Goal: Navigation & Orientation: Find specific page/section

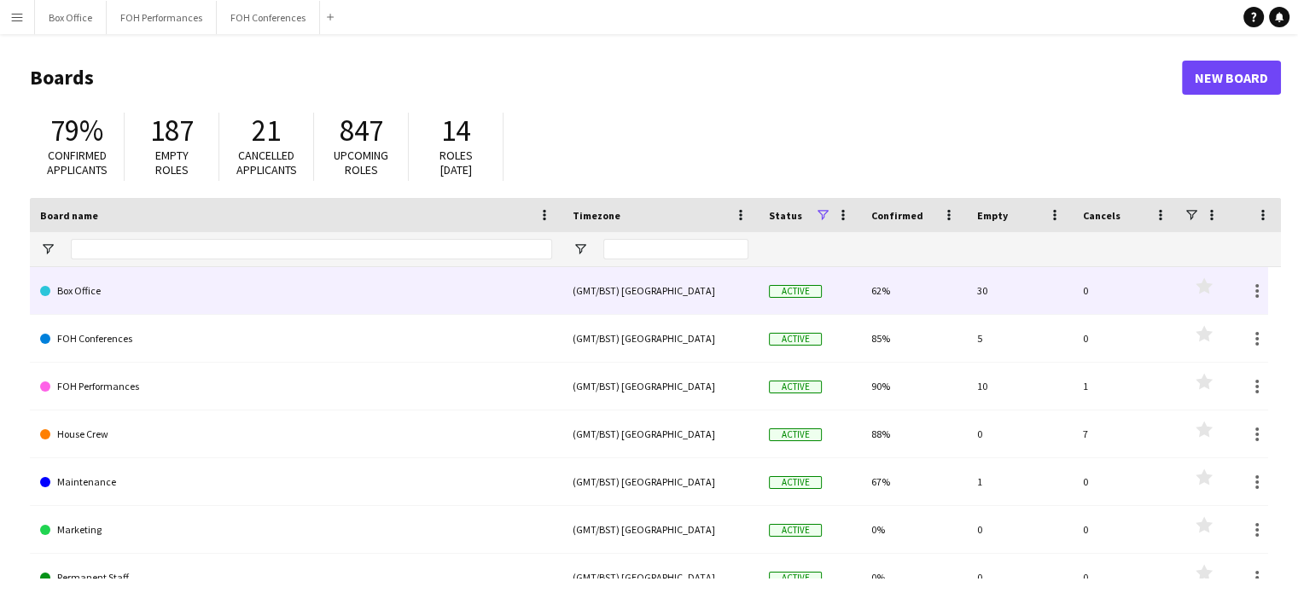
click at [208, 293] on link "Box Office" at bounding box center [296, 291] width 512 height 48
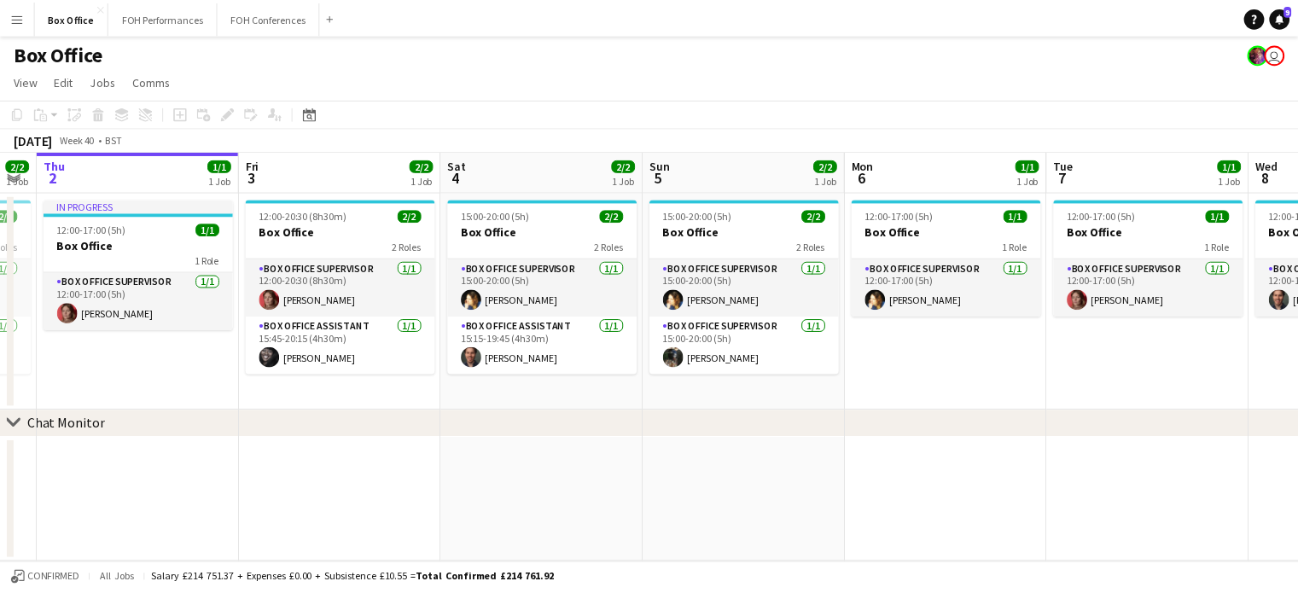
scroll to position [0, 606]
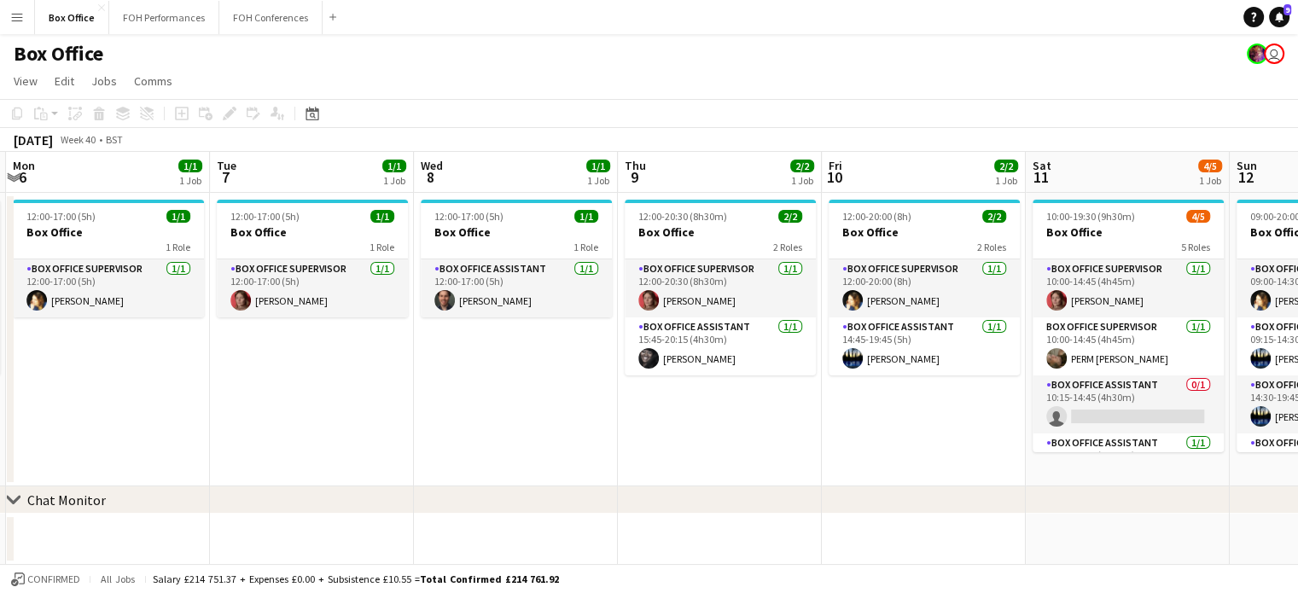
drag, startPoint x: 1014, startPoint y: 185, endPoint x: 0, endPoint y: 222, distance: 1014.5
click at [0, 222] on app-calendar-viewport "Fri 3 2/2 1 Job Sat 4 2/2 1 Job Sun 5 2/2 1 Job Mon 6 1/1 1 Job Tue 7 1/1 1 Job…" at bounding box center [649, 358] width 1298 height 413
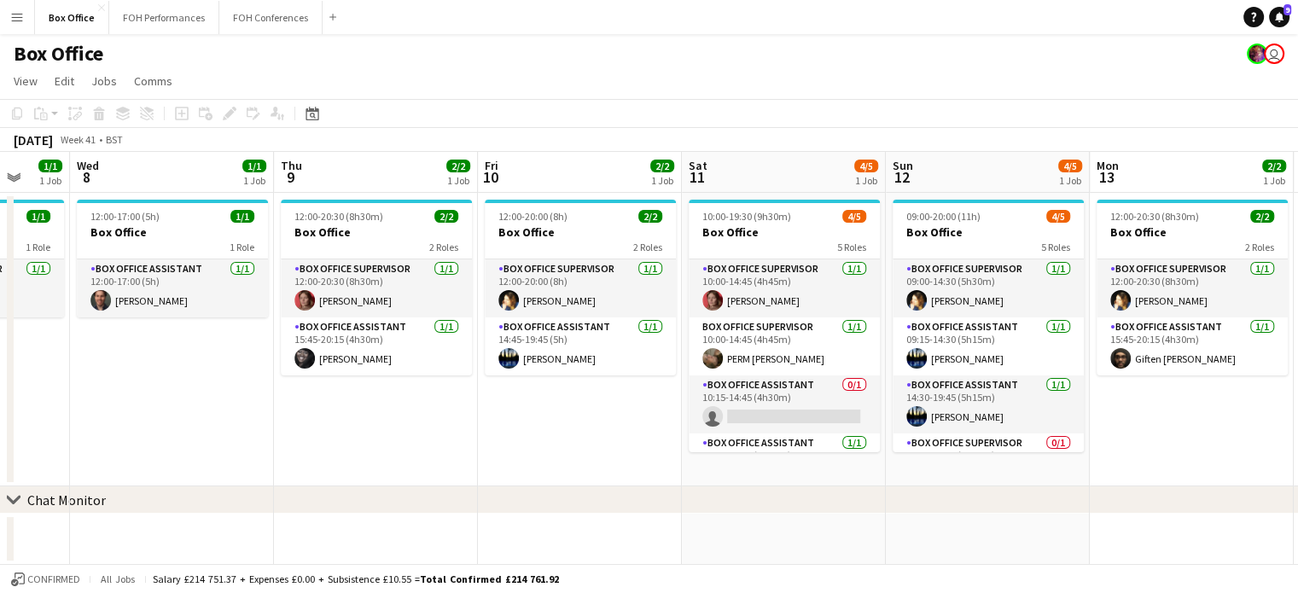
scroll to position [0, 623]
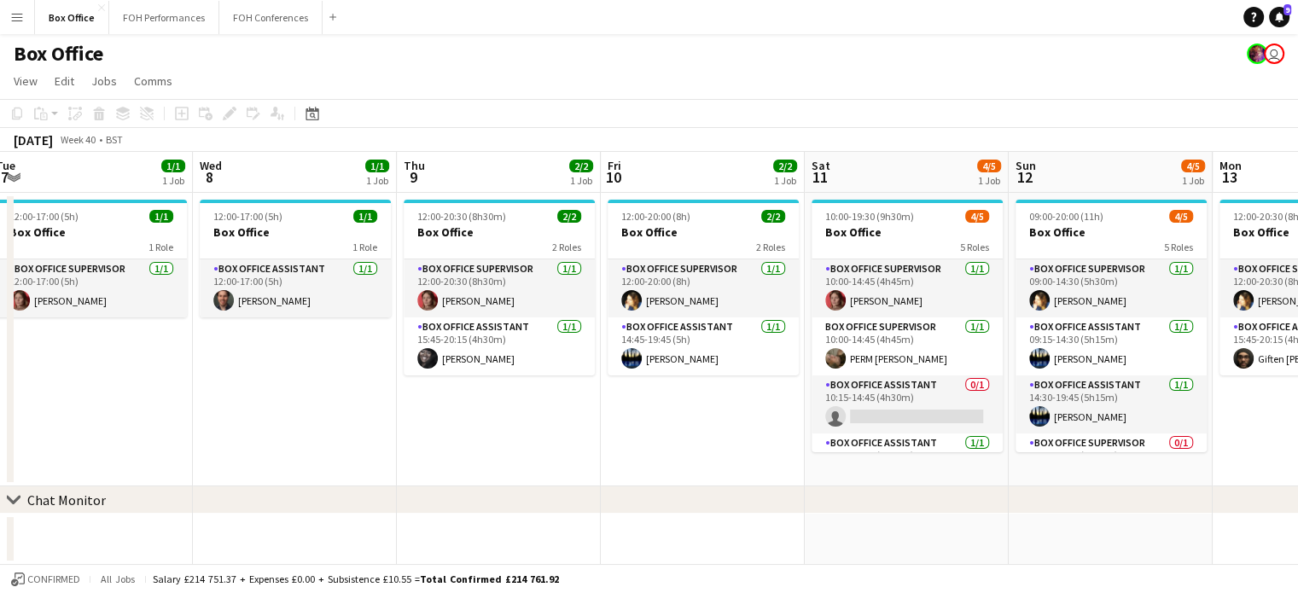
drag, startPoint x: 1028, startPoint y: 189, endPoint x: 807, endPoint y: 190, distance: 221.0
click at [807, 190] on app-calendar-viewport "Sat 4 2/2 1 Job Sun 5 2/2 1 Job Mon 6 1/1 1 Job Tue 7 1/1 1 Job Wed 8 1/1 1 Job…" at bounding box center [649, 358] width 1298 height 413
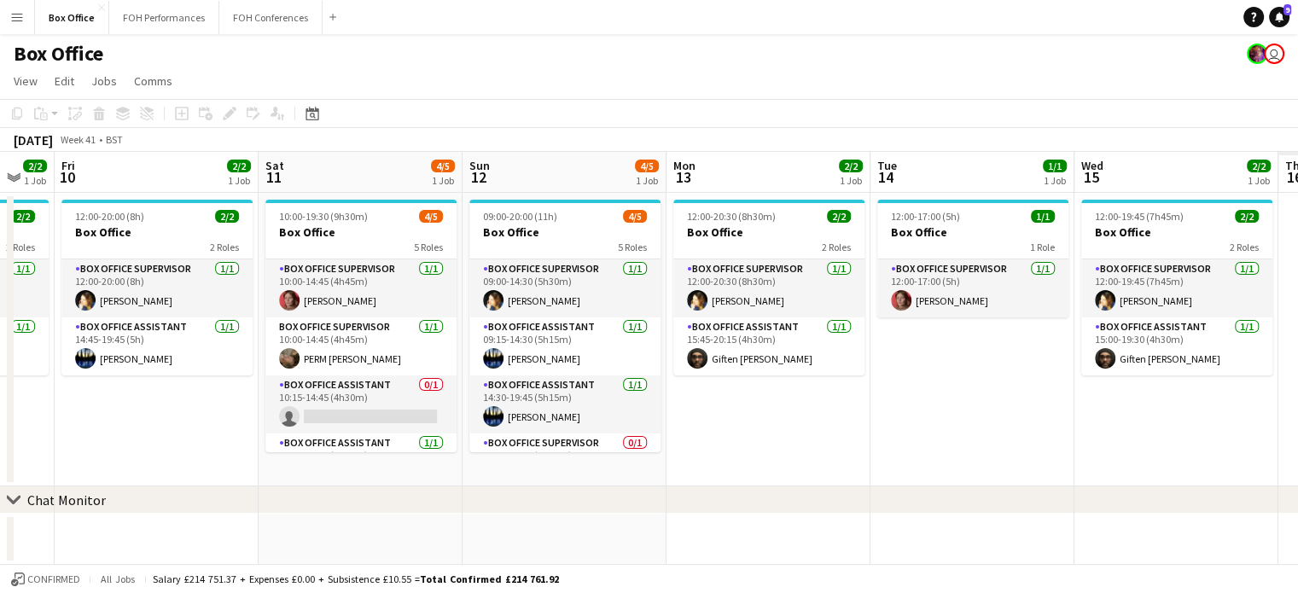
scroll to position [0, 719]
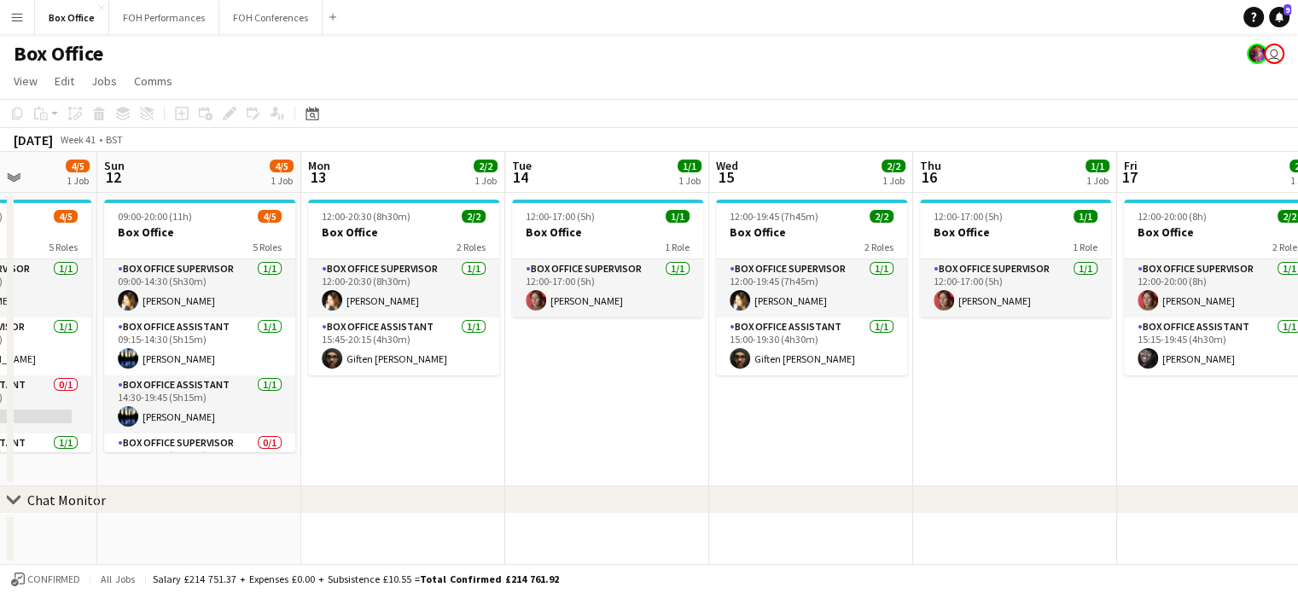
drag, startPoint x: 1147, startPoint y: 174, endPoint x: 147, endPoint y: 145, distance: 1000.6
click at [147, 145] on app-calendar "Copy Paste Paste Ctrl+V Paste with crew Ctrl+Shift+V Paste linked Job [GEOGRAPH…" at bounding box center [649, 332] width 1298 height 466
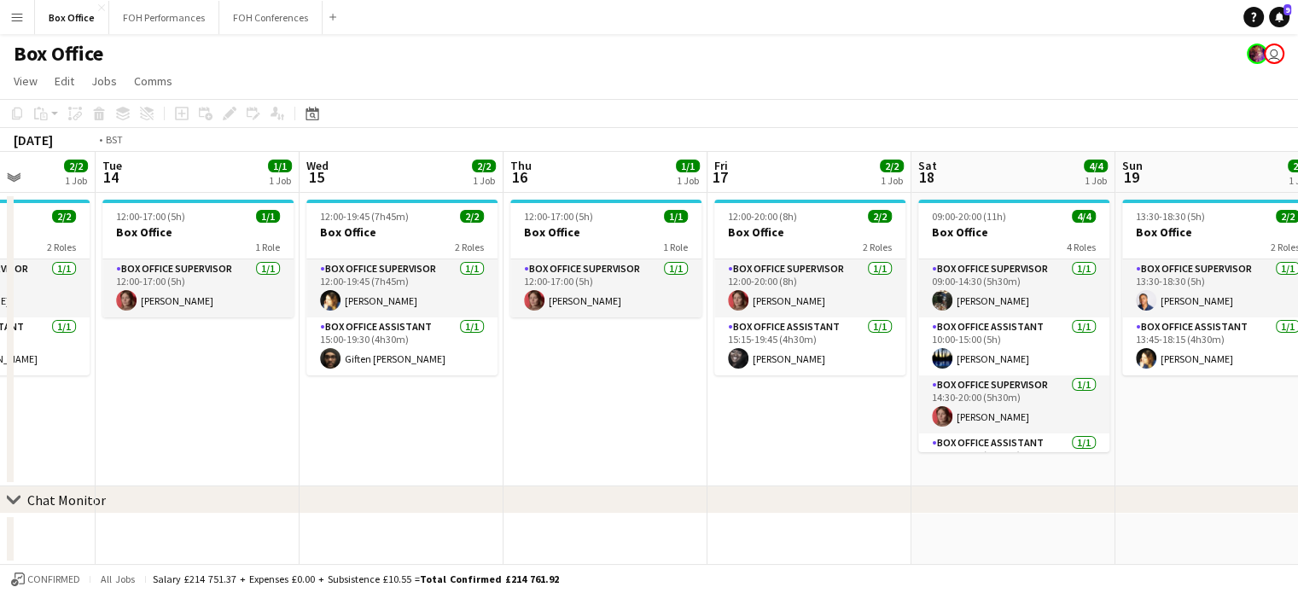
scroll to position [0, 709]
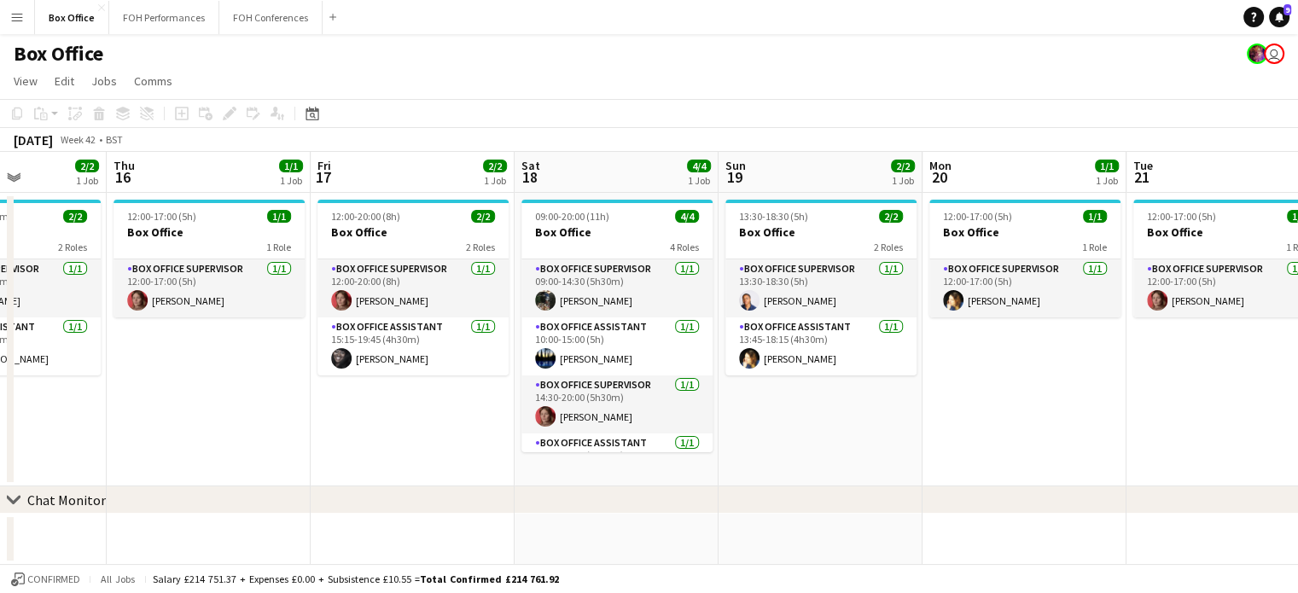
drag, startPoint x: 1222, startPoint y: 175, endPoint x: 416, endPoint y: 177, distance: 806.5
click at [416, 177] on app-calendar-viewport "Sun 12 4/5 1 Job Mon 13 2/2 1 Job Tue 14 1/1 1 Job Wed 15 2/2 1 Job Thu 16 1/1 …" at bounding box center [649, 358] width 1298 height 413
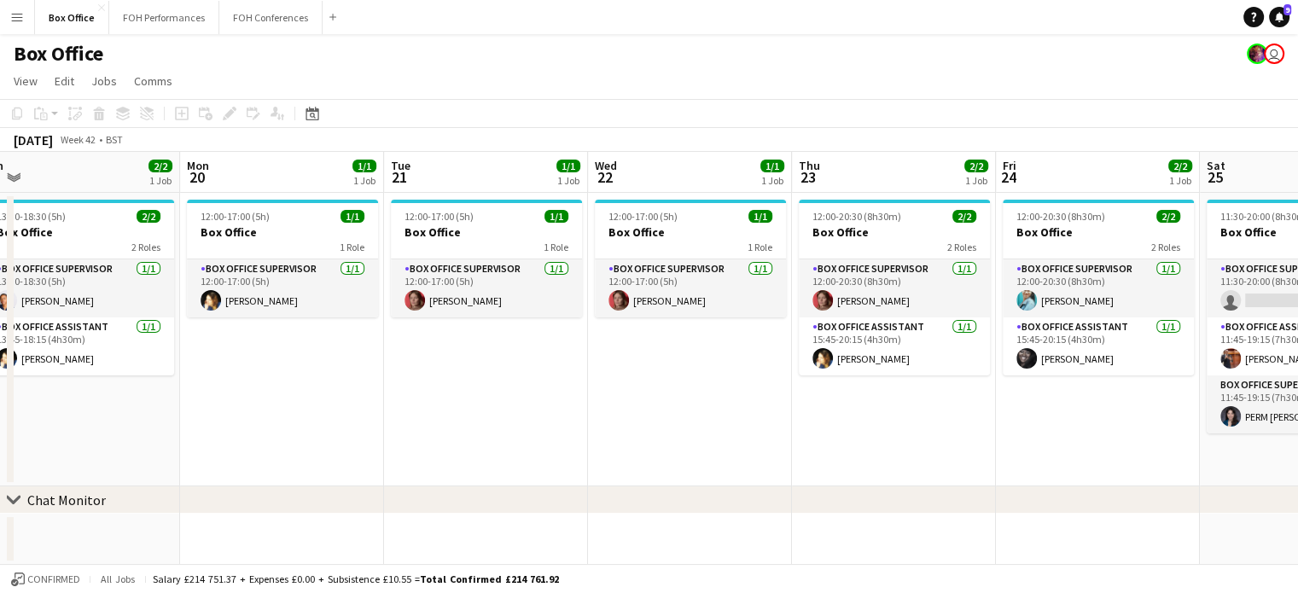
scroll to position [0, 637]
drag, startPoint x: 843, startPoint y: 170, endPoint x: 100, endPoint y: 183, distance: 743.4
click at [100, 183] on app-calendar-viewport "Thu 16 1/1 1 Job Fri 17 2/2 1 Job Sat 18 4/4 1 Job Sun 19 2/2 1 Job Mon 20 1/1 …" at bounding box center [649, 358] width 1298 height 413
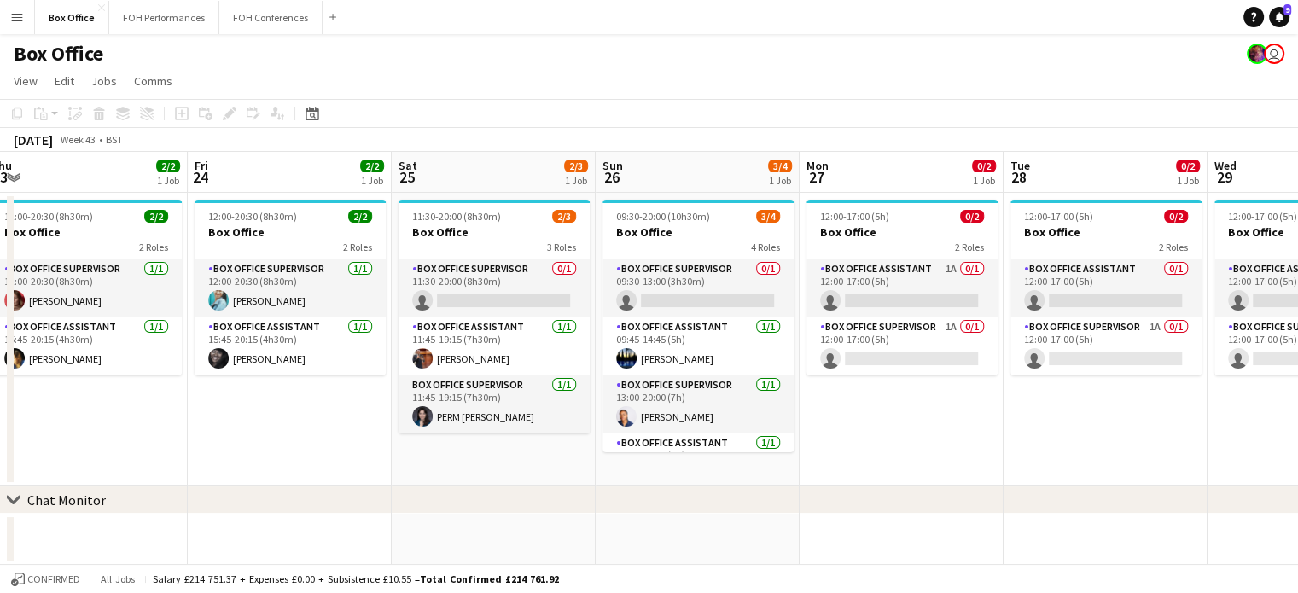
scroll to position [0, 639]
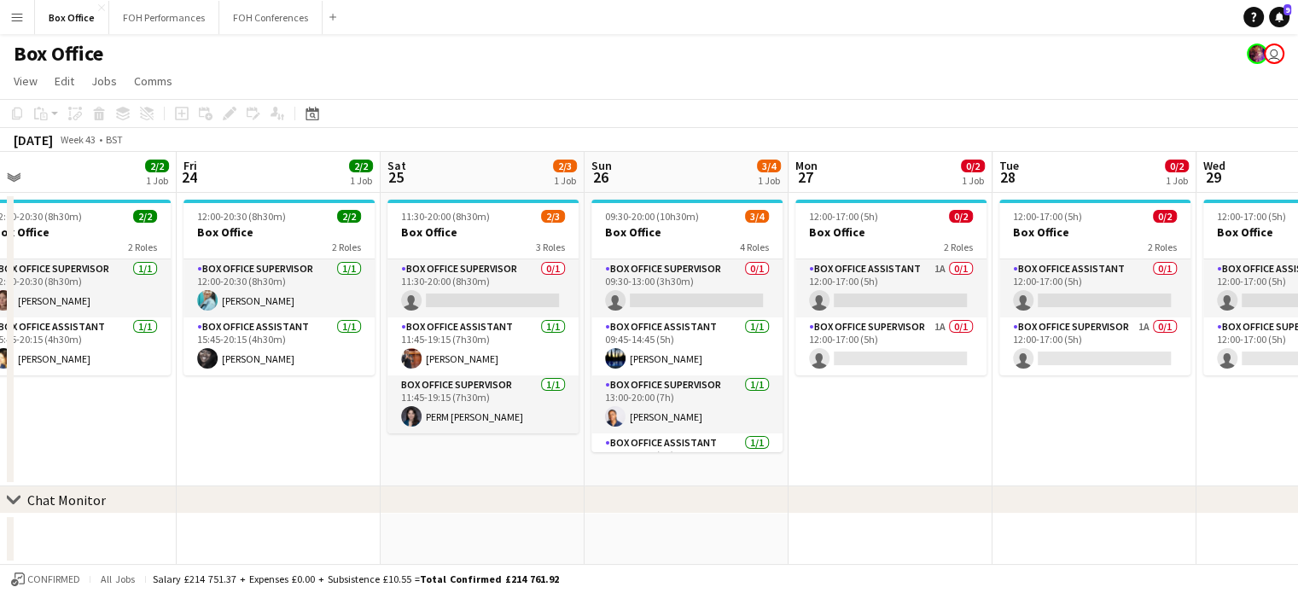
drag, startPoint x: 1185, startPoint y: 173, endPoint x: 367, endPoint y: 186, distance: 818.5
click at [367, 186] on app-calendar-viewport "Mon 20 1/1 1 Job Tue 21 1/1 1 Job Wed 22 1/1 1 Job Thu 23 2/2 1 Job Fri 24 2/2 …" at bounding box center [649, 358] width 1298 height 413
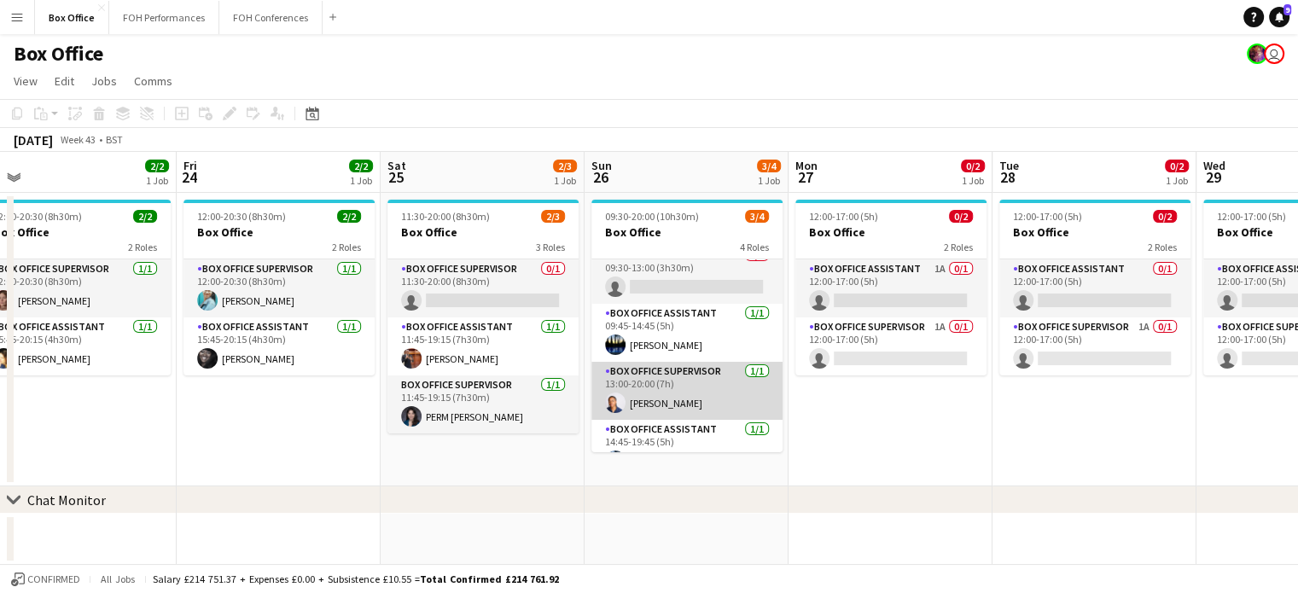
scroll to position [0, 0]
